Goal: Book appointment/travel/reservation

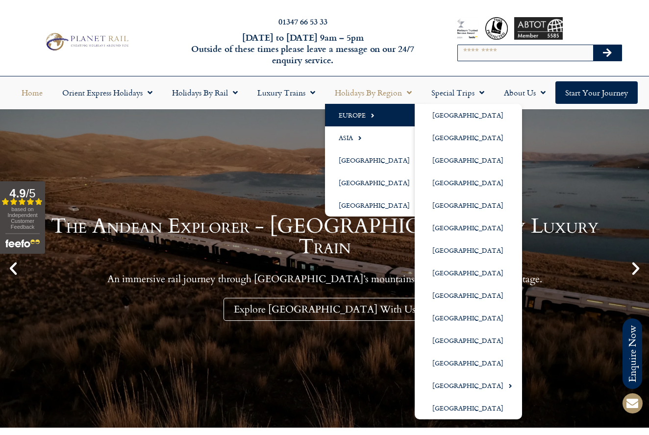
click at [366, 118] on span "Menu" at bounding box center [370, 115] width 9 height 16
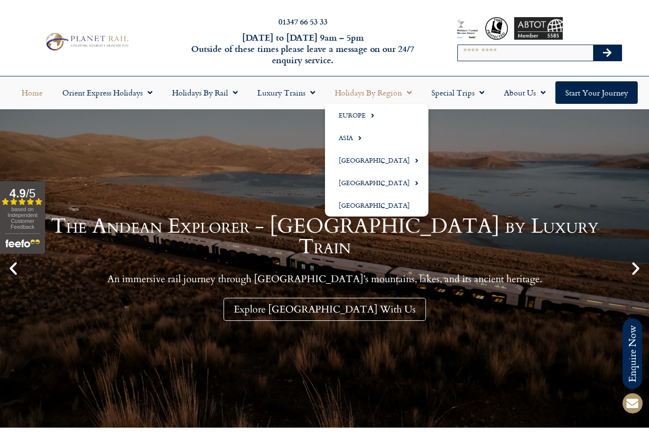
click at [407, 90] on span "Menu" at bounding box center [407, 93] width 10 height 18
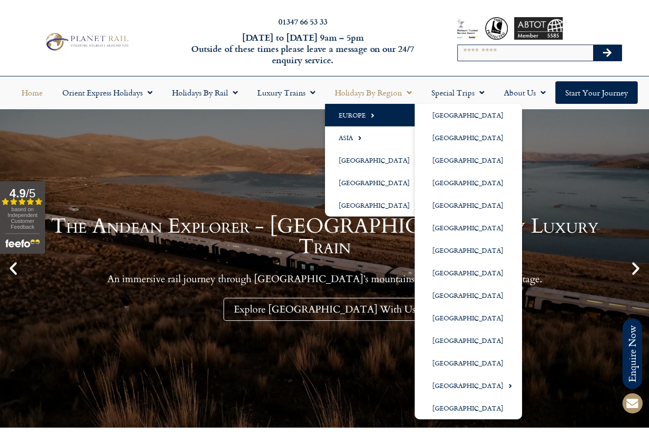
click at [360, 117] on link "Europe" at bounding box center [376, 115] width 103 height 23
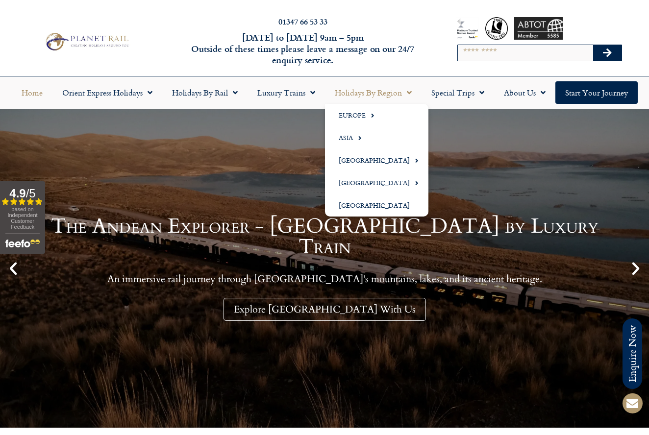
click at [408, 89] on span "Menu" at bounding box center [407, 93] width 10 height 18
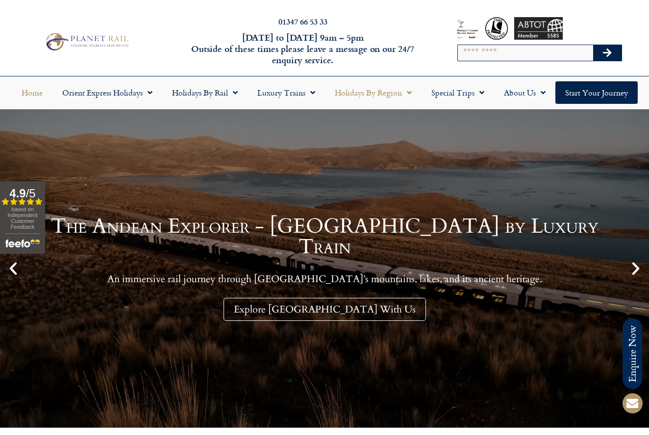
click at [409, 96] on span "Menu" at bounding box center [407, 93] width 10 height 18
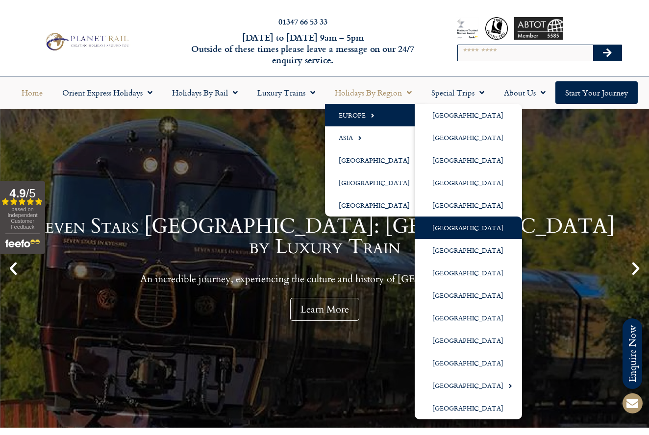
click at [439, 224] on link "[GEOGRAPHIC_DATA]" at bounding box center [468, 228] width 107 height 23
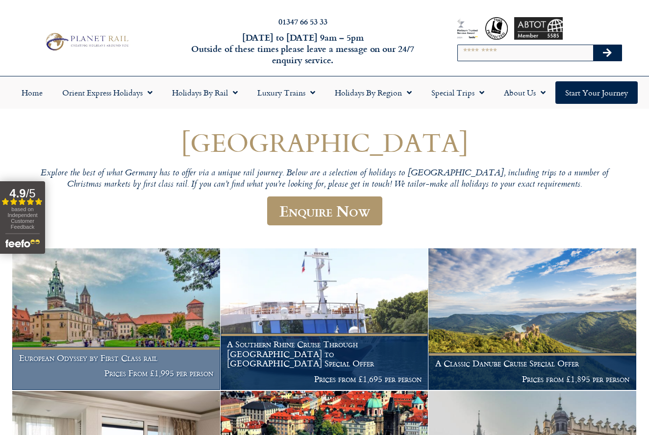
click at [164, 366] on figcaption "European Odyssey by First Class rail Prices From £1,995 per person" at bounding box center [116, 368] width 208 height 43
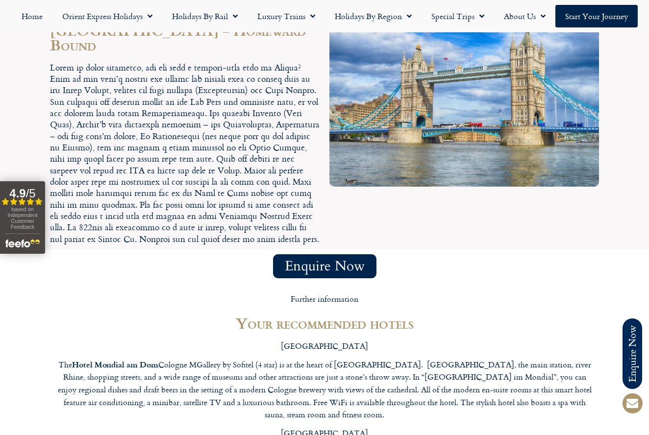
scroll to position [3890, 0]
